Goal: Find specific page/section: Find specific page/section

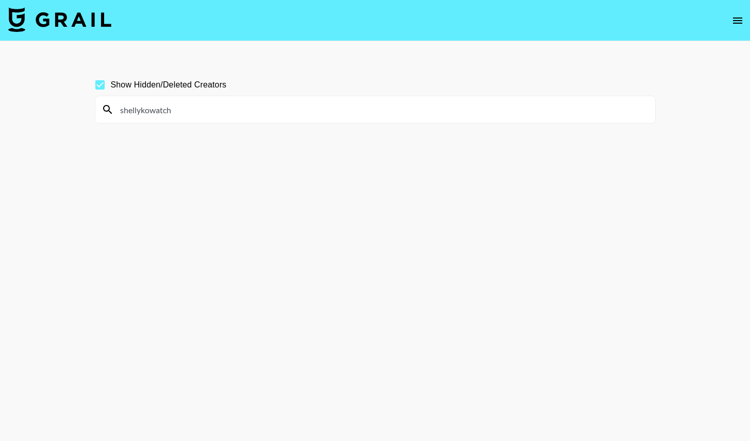
type input "shellykowatch"
click at [160, 87] on span "Show Hidden/Deleted Creators" at bounding box center [169, 85] width 116 height 12
click at [111, 87] on input "Show Hidden/Deleted Creators" at bounding box center [100, 85] width 22 height 22
checkbox input "false"
click at [185, 109] on input "shellykowatch" at bounding box center [381, 109] width 535 height 16
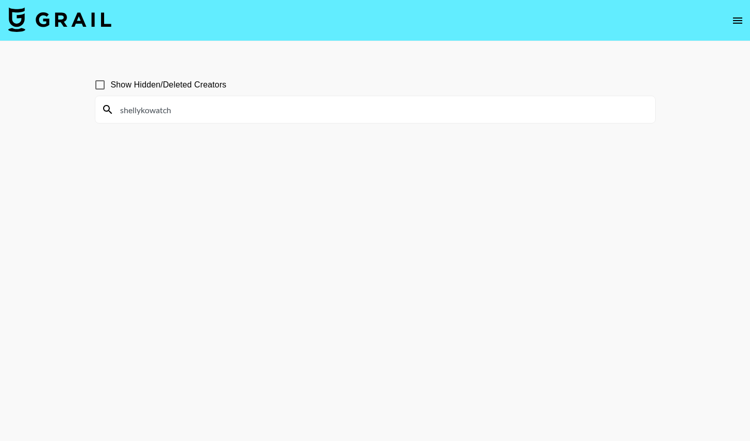
click at [185, 109] on input "shellykowatch" at bounding box center [381, 109] width 535 height 16
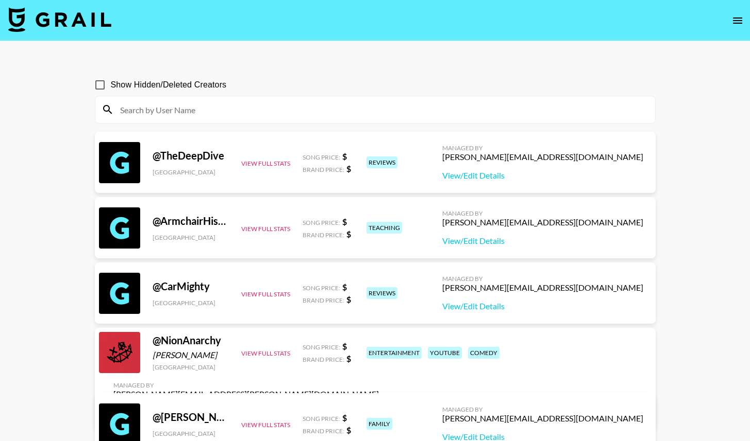
click at [289, 112] on input at bounding box center [381, 109] width 535 height 16
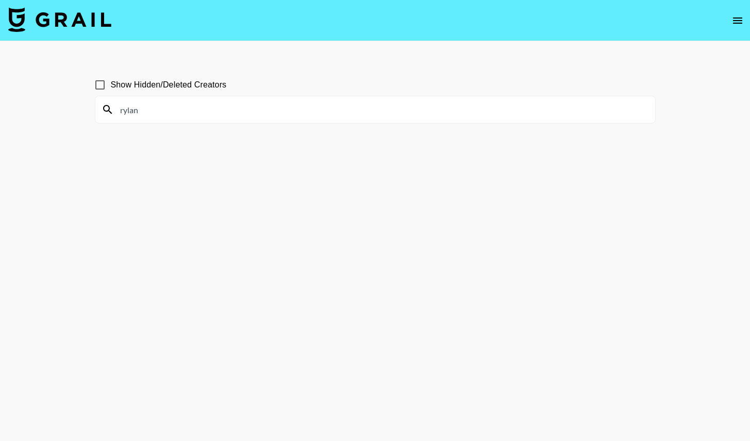
type input "rylan"
click at [190, 78] on label "Show Hidden/Deleted Creators" at bounding box center [158, 85] width 138 height 22
click at [111, 78] on input "Show Hidden/Deleted Creators" at bounding box center [100, 85] width 22 height 22
checkbox input "true"
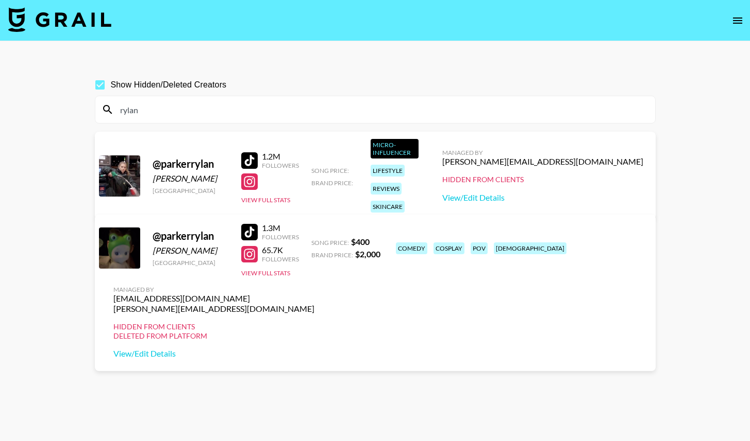
click at [164, 108] on input "rylan" at bounding box center [381, 109] width 535 height 16
type input "rylan"
